Goal: Check status: Check status

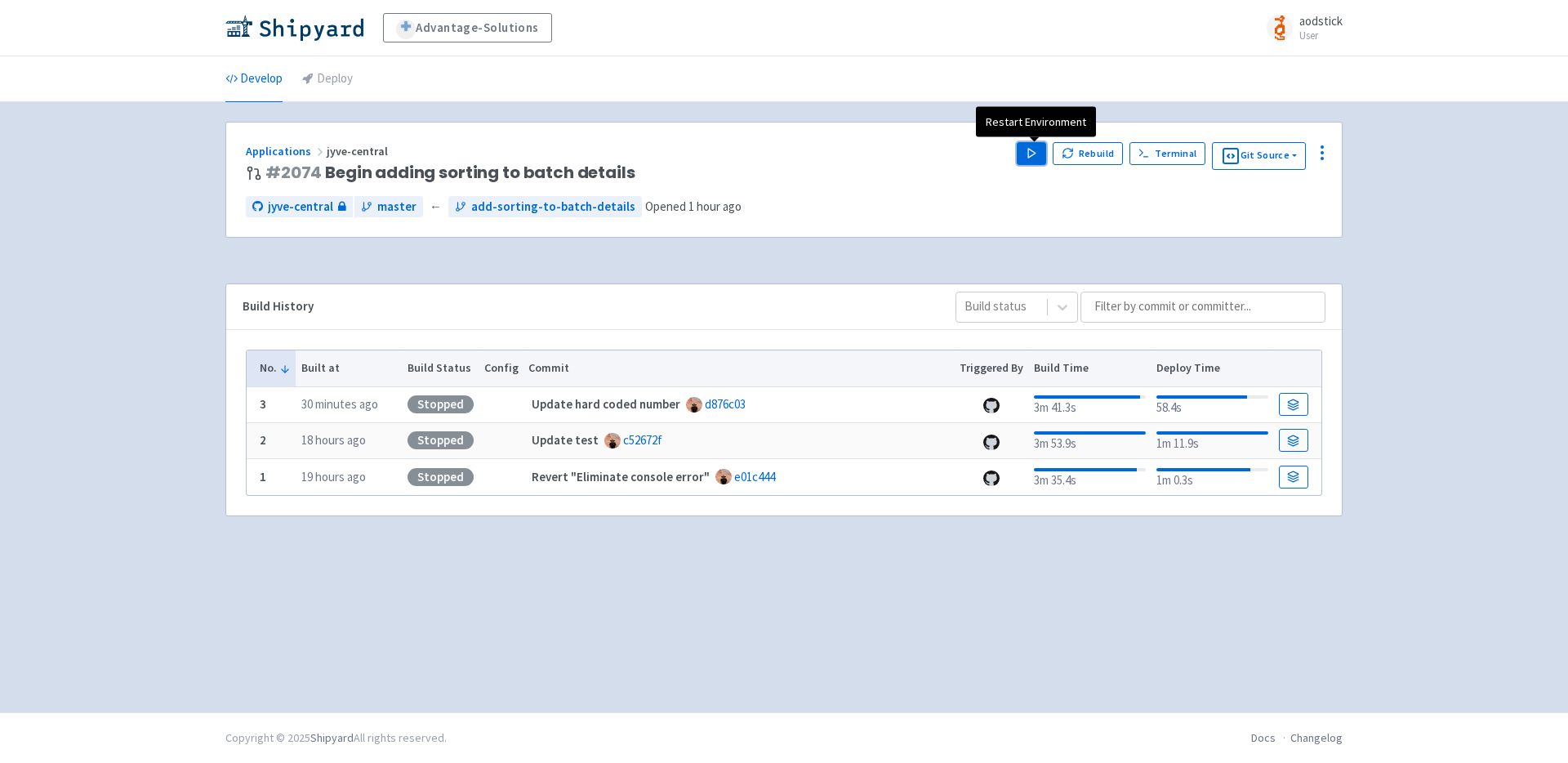
click at [1029, 151] on icon "button" at bounding box center [1032, 153] width 12 height 12
click at [1438, 223] on div "Advantage-Solutions aodstick User Profile Sign out Develop Deploy #" at bounding box center [784, 356] width 1568 height 712
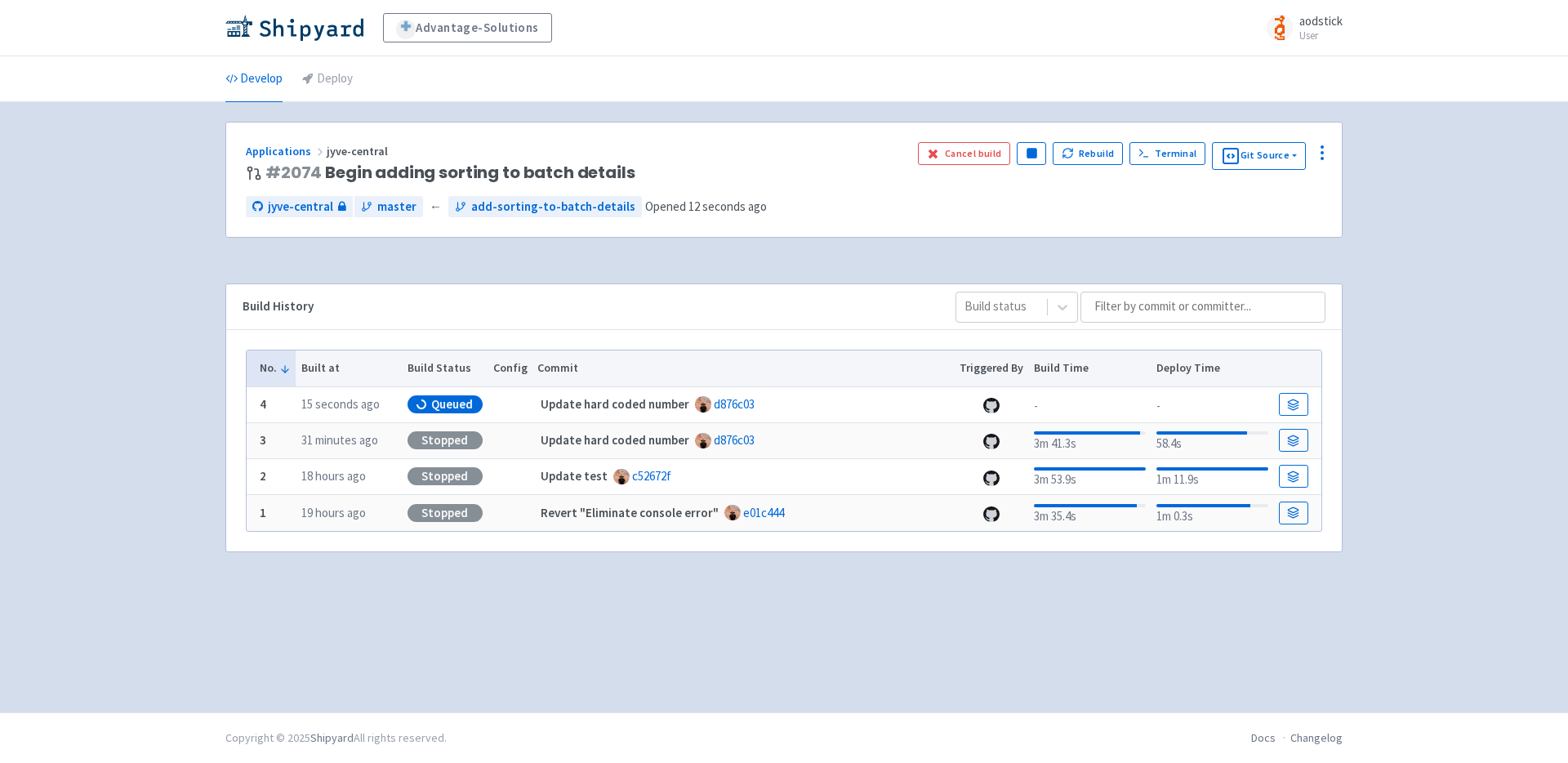
click at [1460, 197] on div "Advantage-Solutions aodstick User Profile Sign out Develop Deploy #" at bounding box center [784, 356] width 1568 height 712
click at [1446, 199] on div "Advantage-Solutions aodstick User Profile Sign out Develop Deploy #" at bounding box center [784, 356] width 1568 height 712
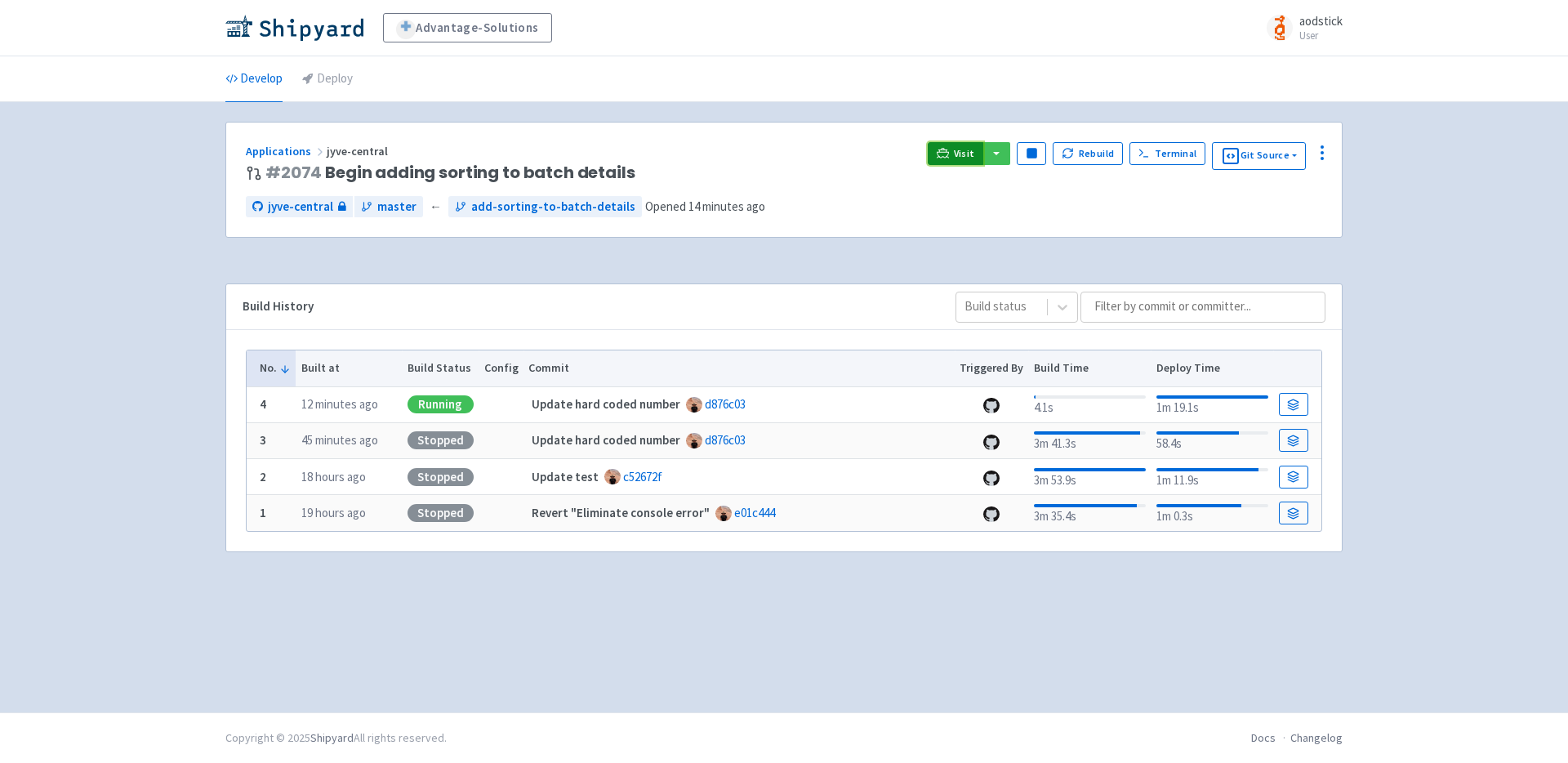
click at [964, 147] on span "Visit" at bounding box center [964, 153] width 21 height 13
